Goal: Task Accomplishment & Management: Manage account settings

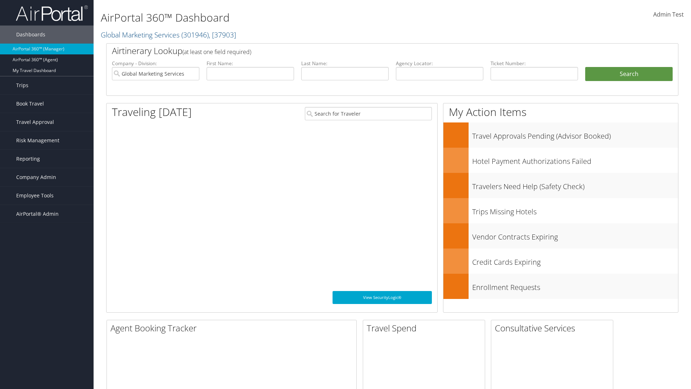
click at [47, 177] on span "Company Admin" at bounding box center [36, 177] width 40 height 18
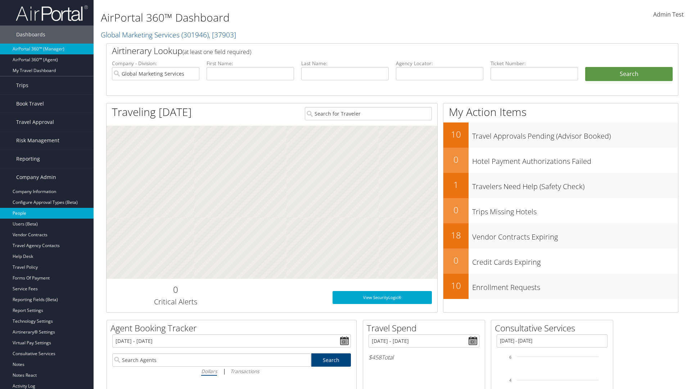
click at [47, 213] on link "People" at bounding box center [47, 213] width 94 height 11
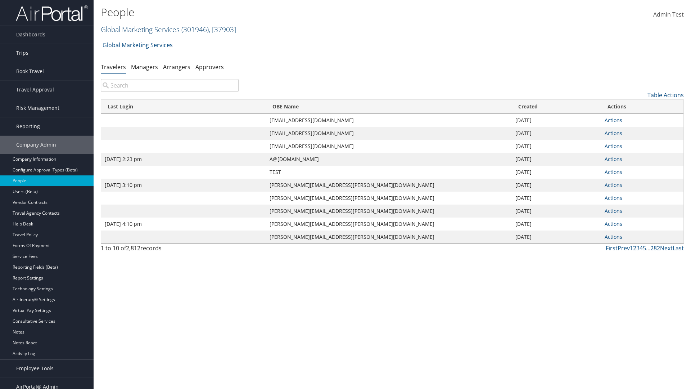
click at [139, 29] on link "Global Marketing Services ( 301946 ) , [ 37903 ]" at bounding box center [168, 29] width 135 height 10
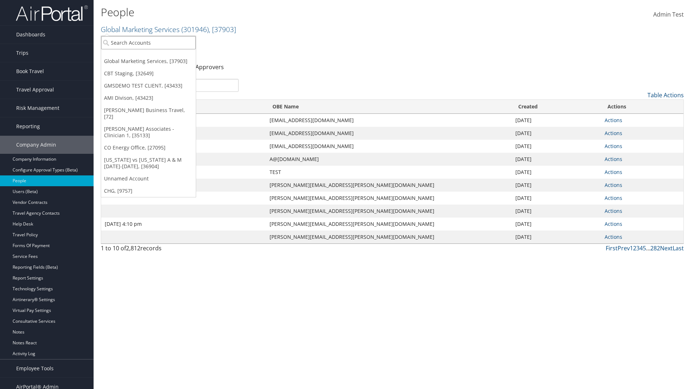
click at [148, 42] on input "search" at bounding box center [148, 42] width 95 height 13
type input "Global Marketing Services"
click at [155, 56] on div "Global Marketing Services (301946), [37903]" at bounding box center [155, 56] width 116 height 6
